Goal: Find specific page/section: Find specific page/section

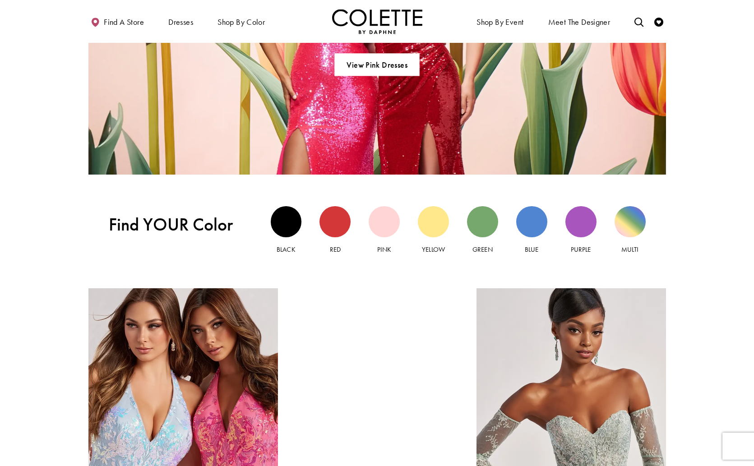
scroll to position [912, 0]
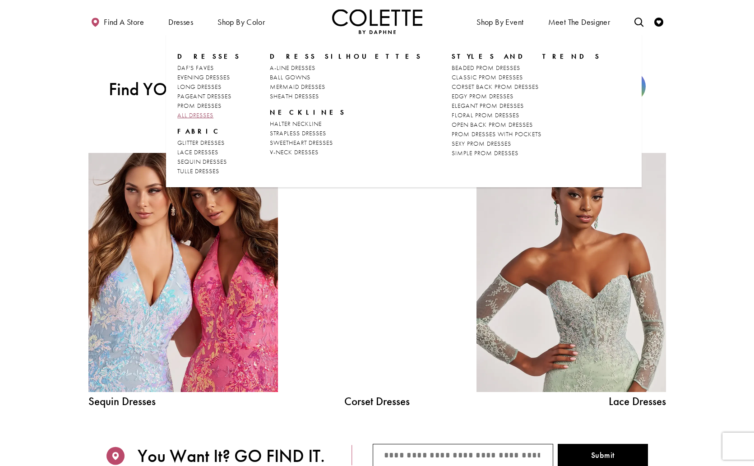
click at [189, 117] on span "ALL DRESSES" at bounding box center [195, 115] width 36 height 8
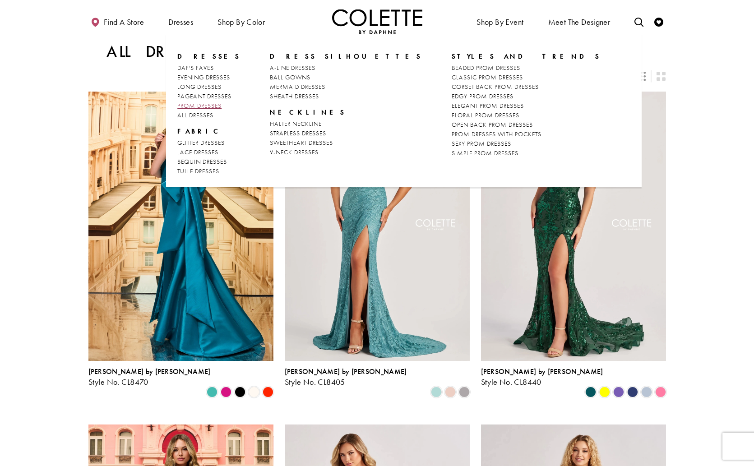
click at [194, 105] on span "PROM DRESSES" at bounding box center [199, 106] width 44 height 8
